Goal: Find specific page/section: Find specific page/section

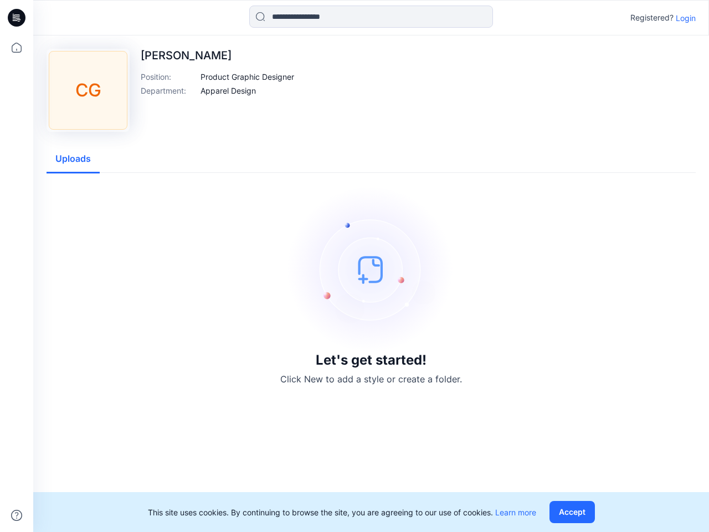
click at [355, 266] on img at bounding box center [371, 269] width 166 height 166
click at [17, 18] on icon at bounding box center [18, 18] width 4 height 1
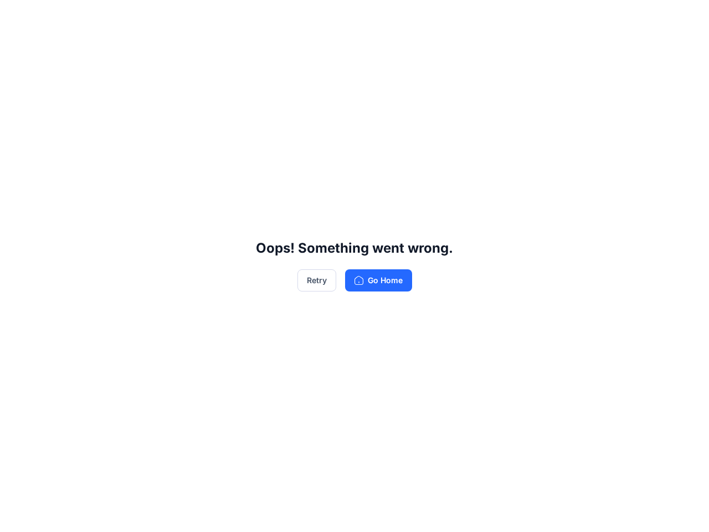
click at [17, 515] on div "Oops! Something went wrong. Retry Go Home" at bounding box center [354, 266] width 709 height 532
click at [371, 17] on div "Oops! Something went wrong. Retry Go Home" at bounding box center [354, 266] width 709 height 532
click at [686, 18] on div "Oops! Something went wrong. Retry Go Home" at bounding box center [354, 266] width 709 height 532
click at [248, 76] on div "Oops! Something went wrong. Retry Go Home" at bounding box center [354, 266] width 709 height 532
click at [228, 90] on div "Oops! Something went wrong. Retry Go Home" at bounding box center [354, 266] width 709 height 532
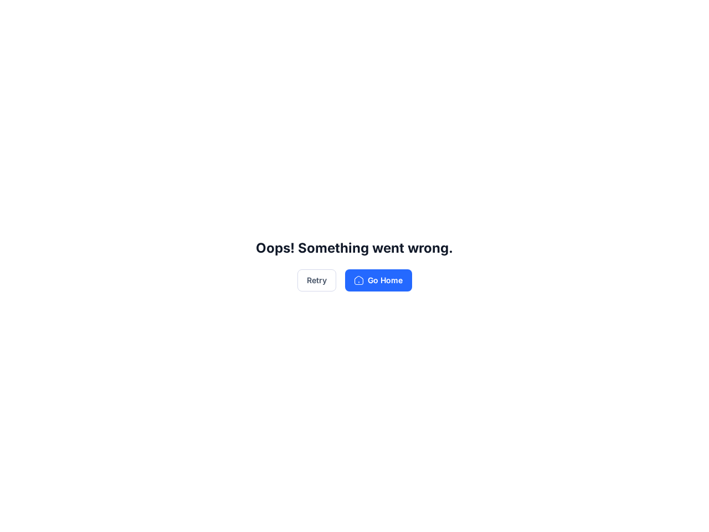
click at [73, 159] on div "Oops! Something went wrong. Retry Go Home" at bounding box center [354, 266] width 709 height 532
click at [574, 512] on div "Oops! Something went wrong. Retry Go Home" at bounding box center [354, 266] width 709 height 532
